Goal: Register for event/course

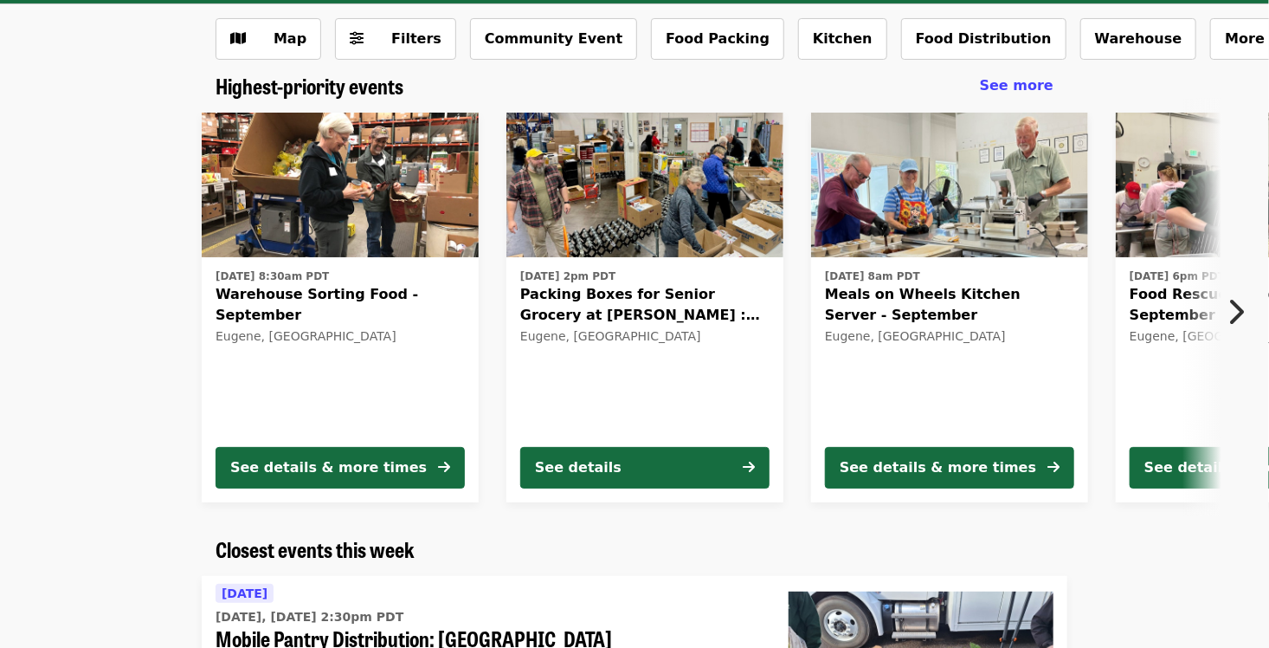
click at [1240, 319] on icon "chevron-right icon" at bounding box center [1235, 311] width 17 height 33
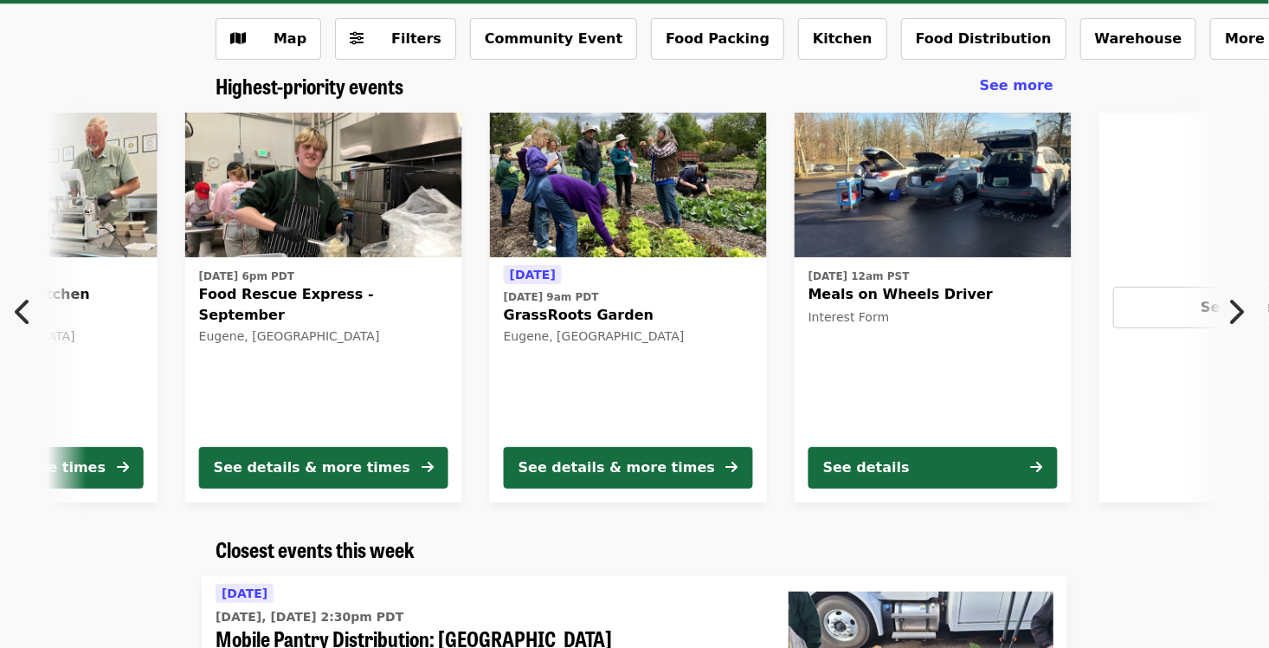
scroll to position [0, 932]
click at [1240, 319] on icon "chevron-right icon" at bounding box center [1235, 311] width 17 height 33
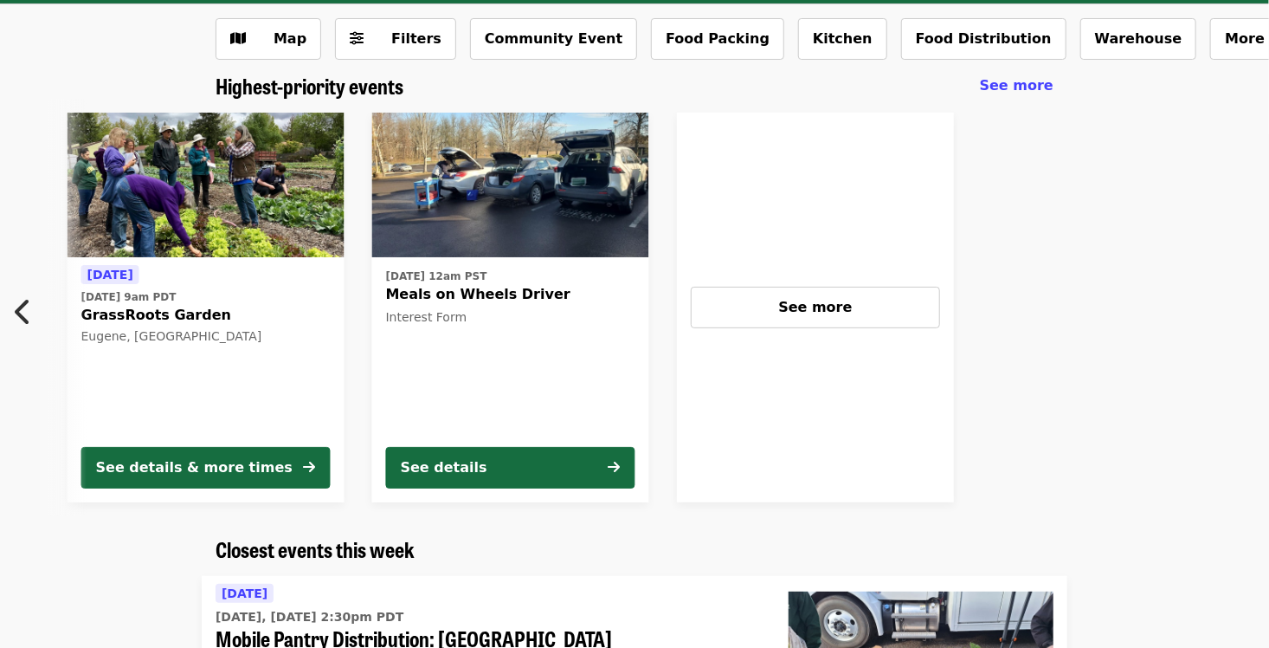
scroll to position [0, 1382]
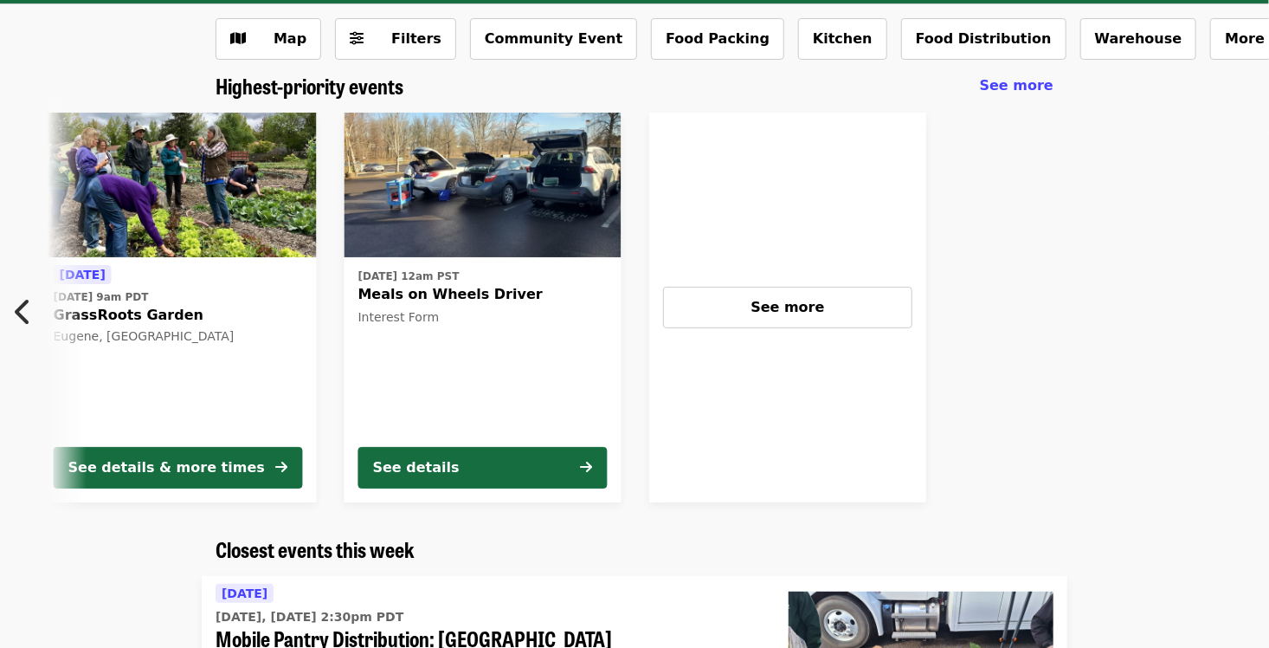
click at [29, 312] on icon "chevron-left icon" at bounding box center [23, 311] width 17 height 33
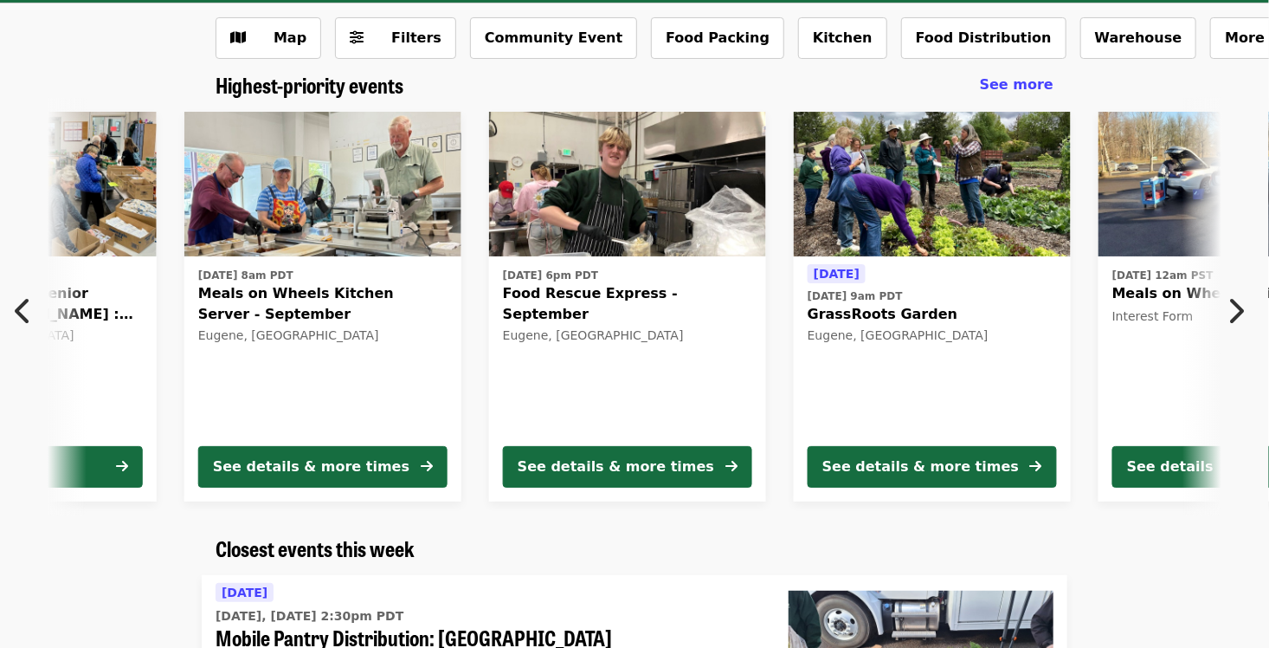
scroll to position [87, 0]
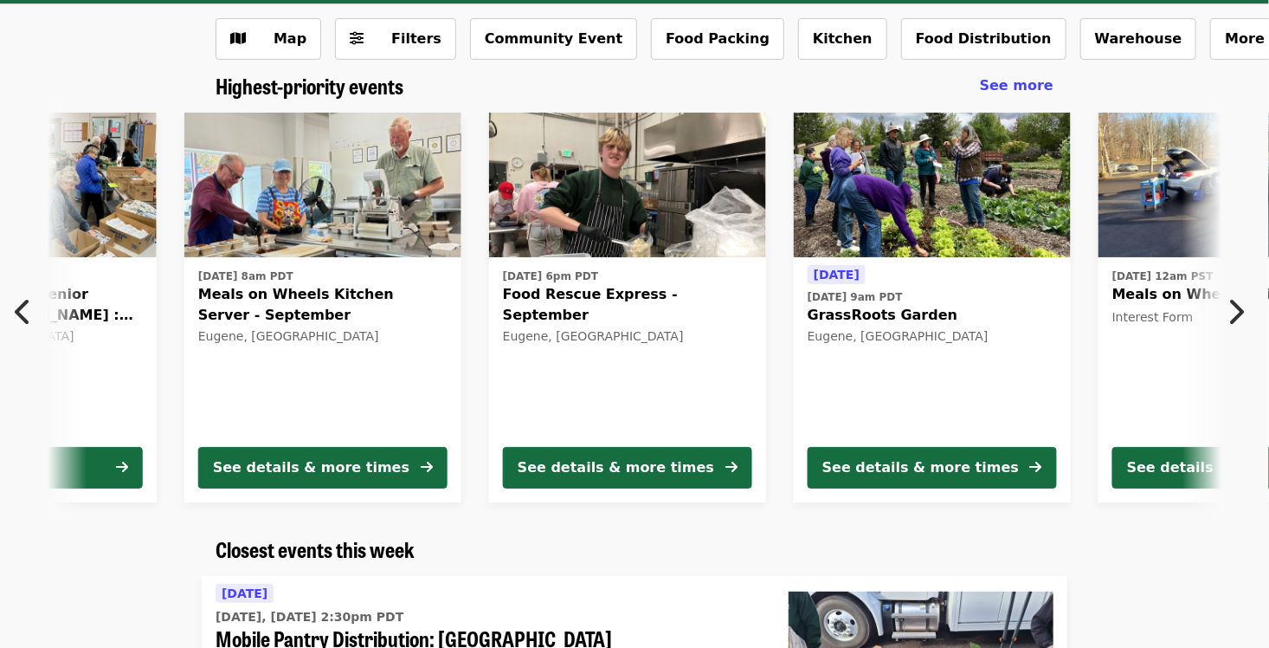
click at [28, 319] on icon "chevron-left icon" at bounding box center [23, 311] width 17 height 33
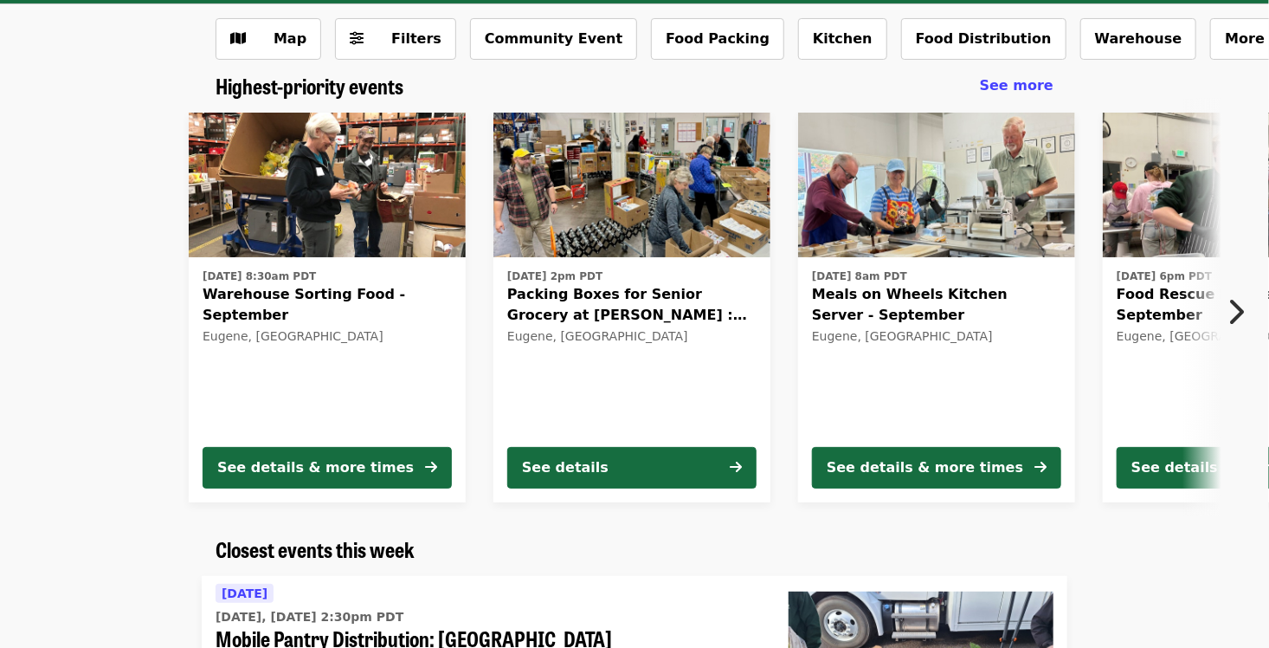
scroll to position [0, 0]
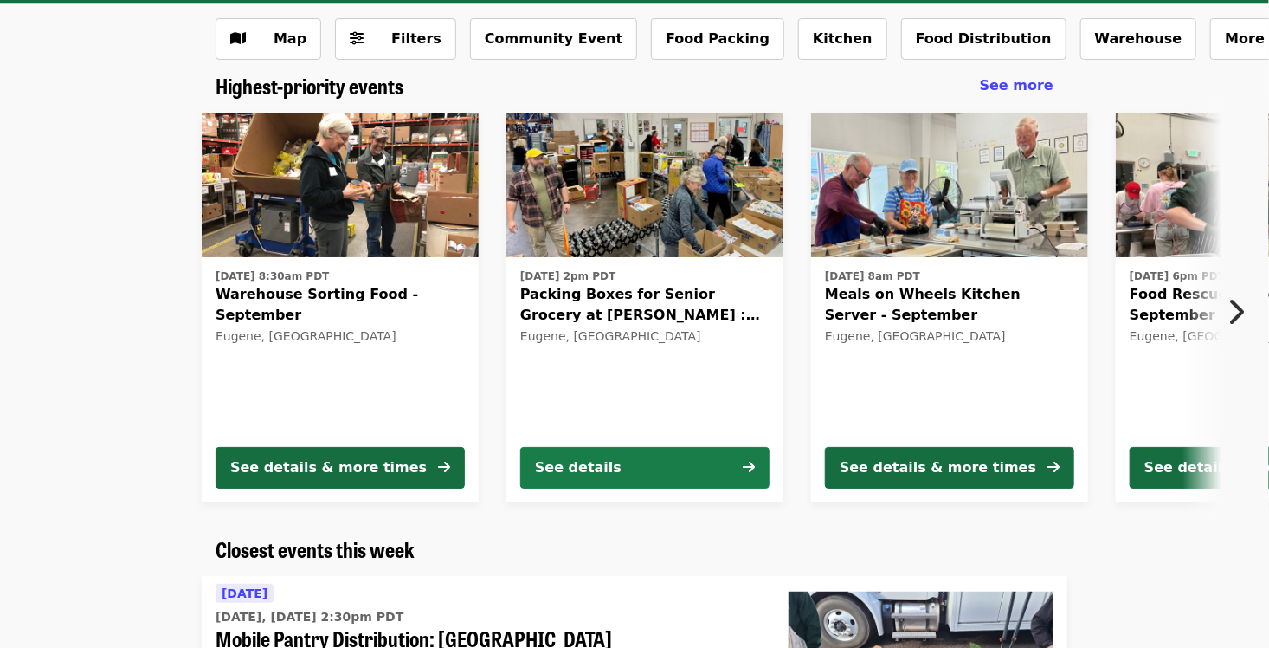
click at [716, 483] on button "See details" at bounding box center [644, 468] width 249 height 42
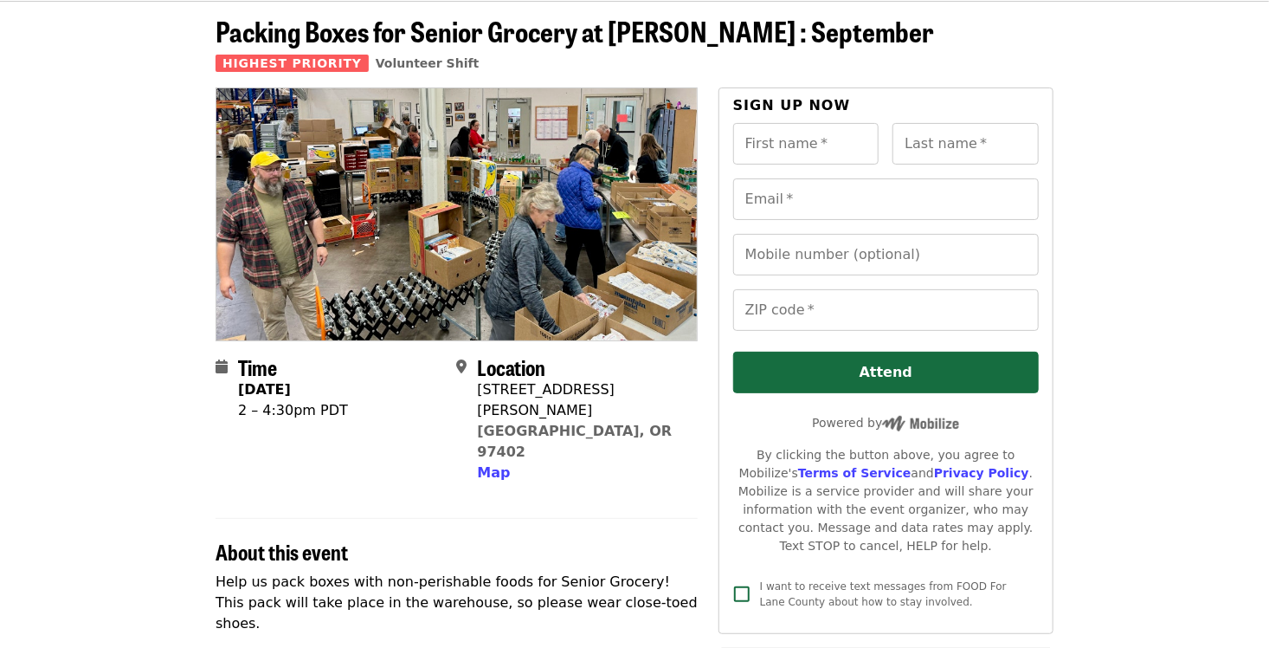
scroll to position [248, 0]
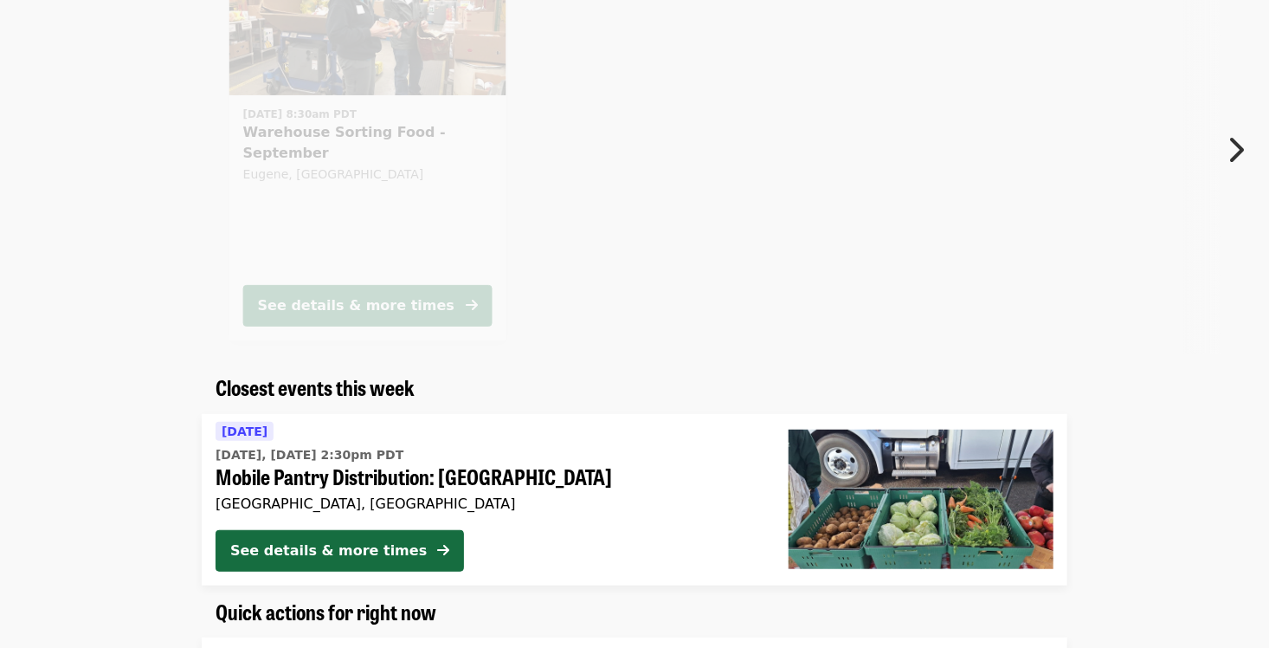
scroll to position [87, 0]
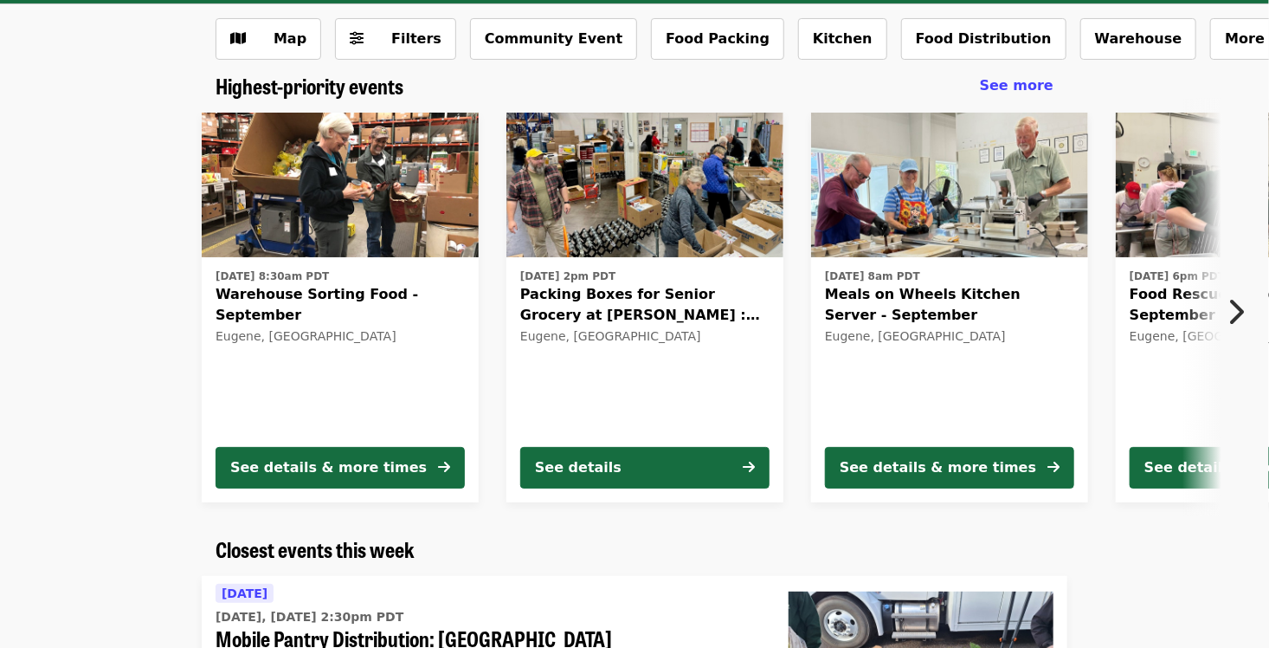
click at [1248, 328] on button "Next item" at bounding box center [1240, 311] width 57 height 48
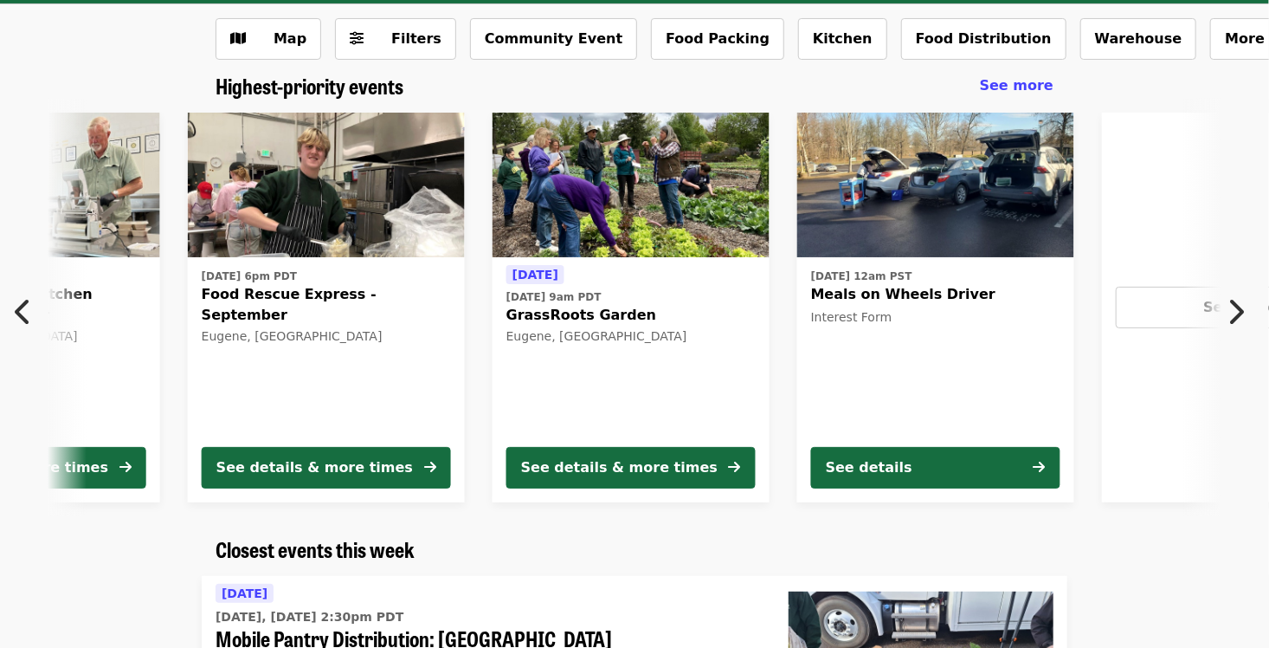
scroll to position [0, 932]
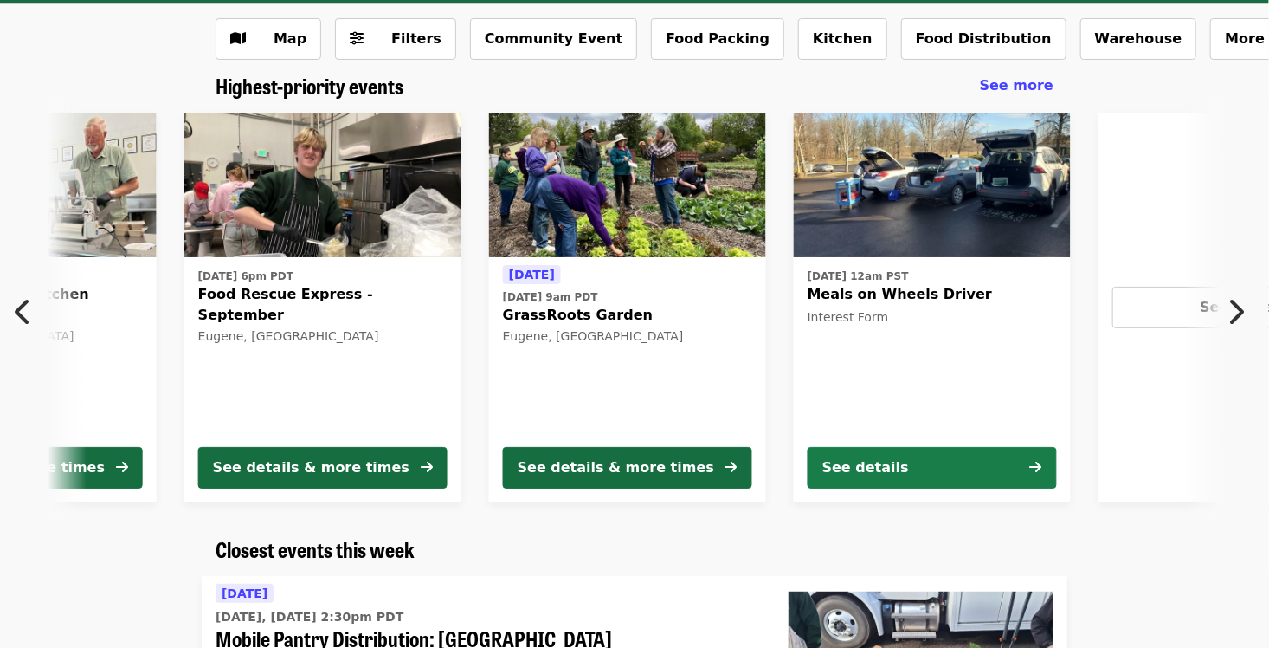
click at [932, 468] on button "See details" at bounding box center [932, 468] width 249 height 42
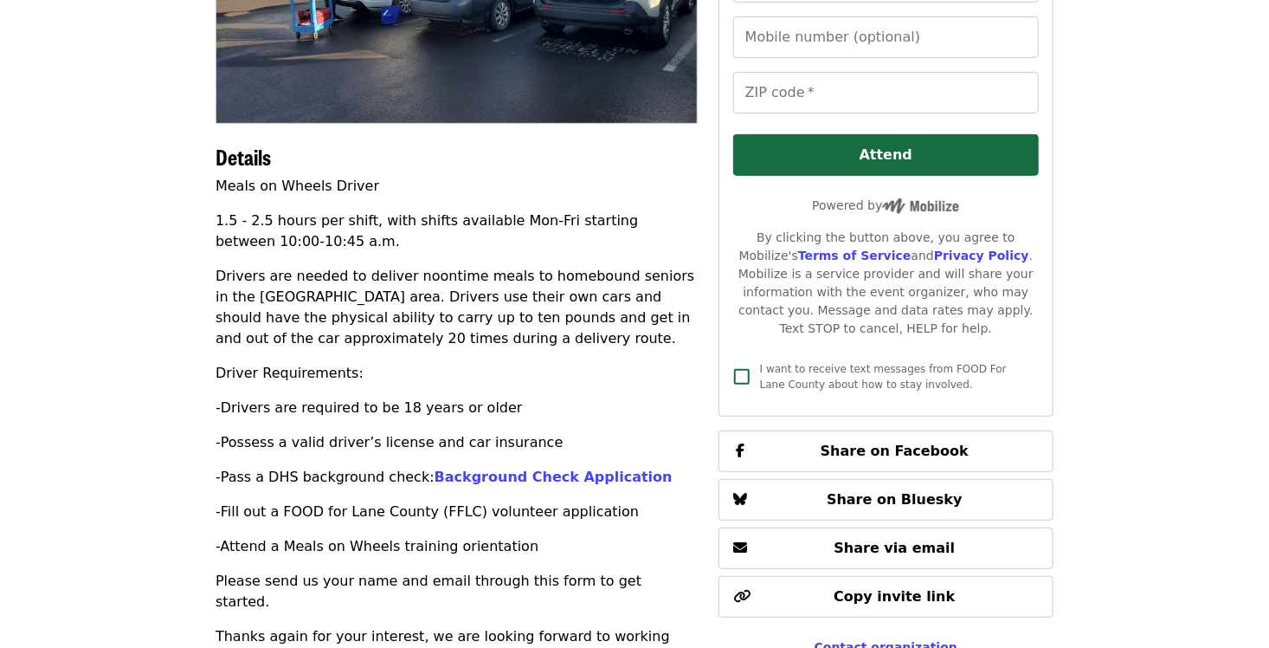
scroll to position [173, 0]
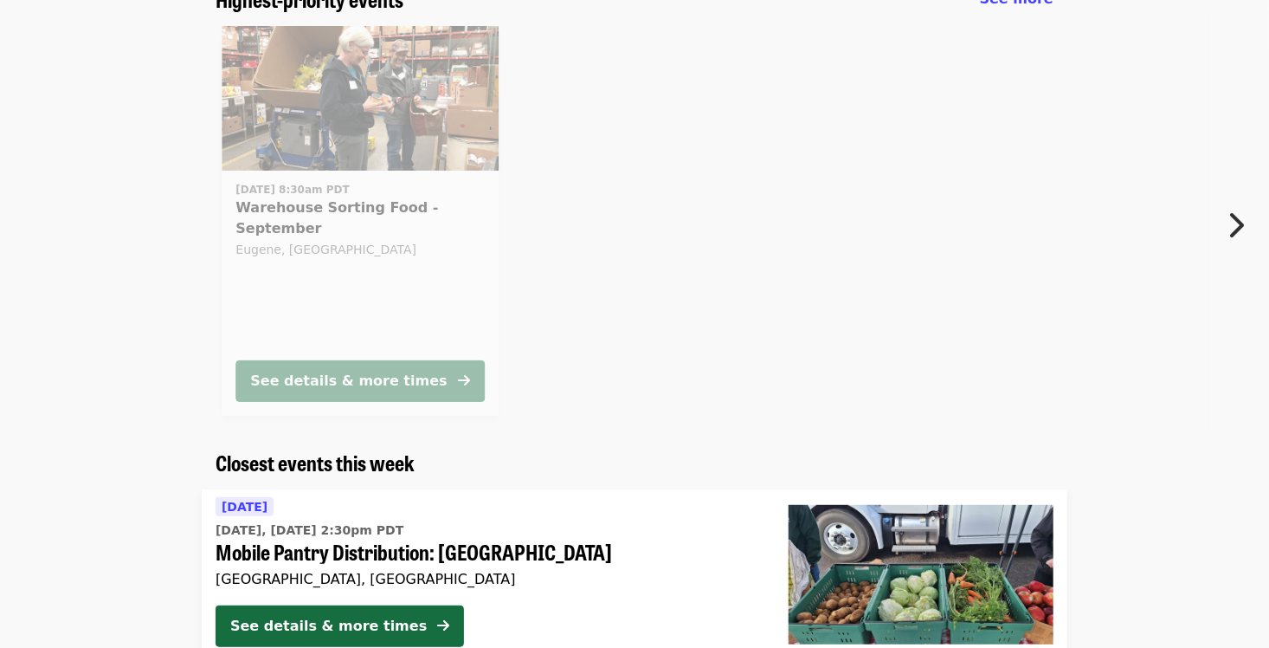
scroll to position [87, 0]
